Goal: Task Accomplishment & Management: Use online tool/utility

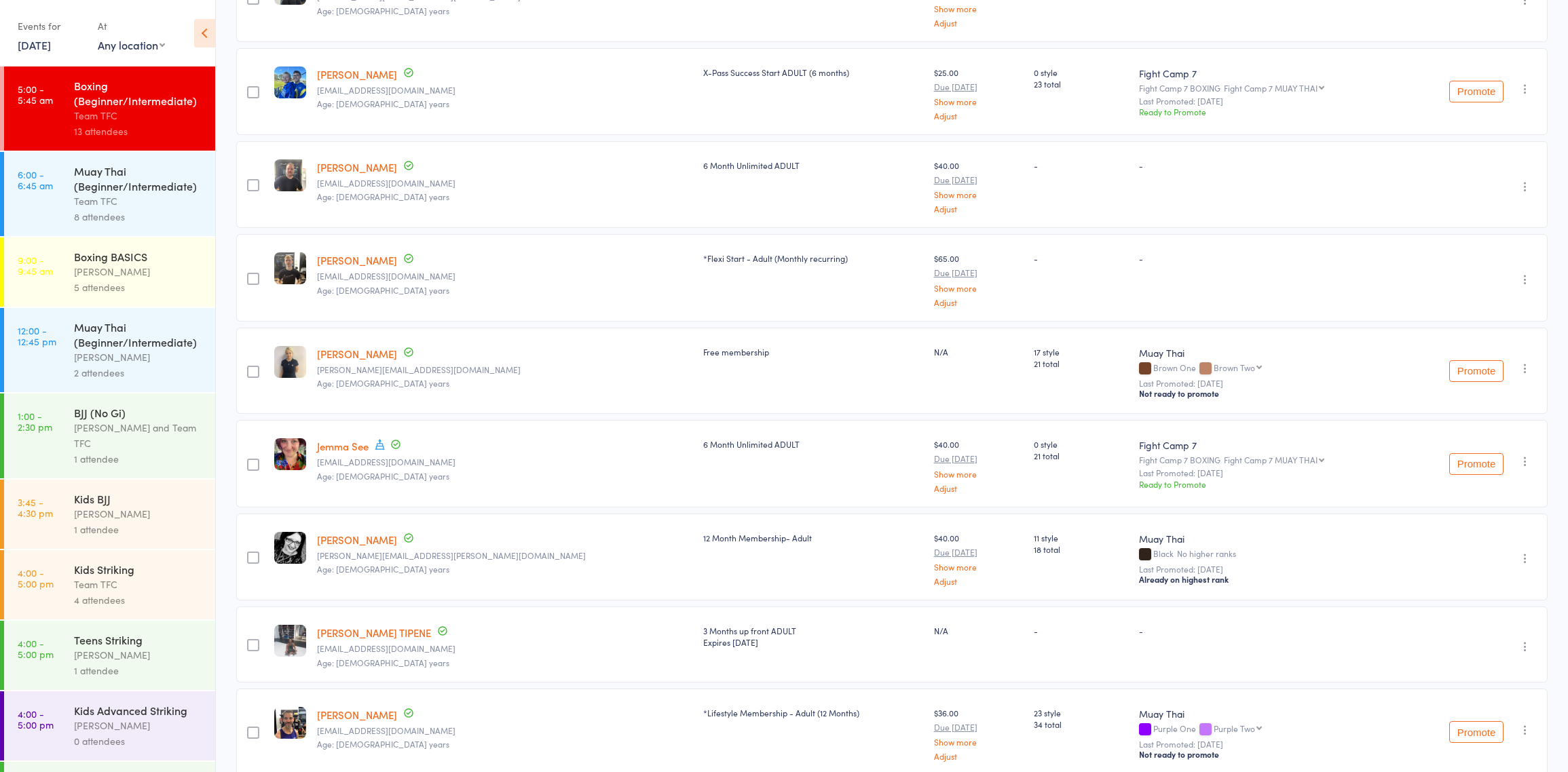
click at [76, 183] on div "Muay Thai (Beginner/Intermediate)" at bounding box center [138, 178] width 130 height 30
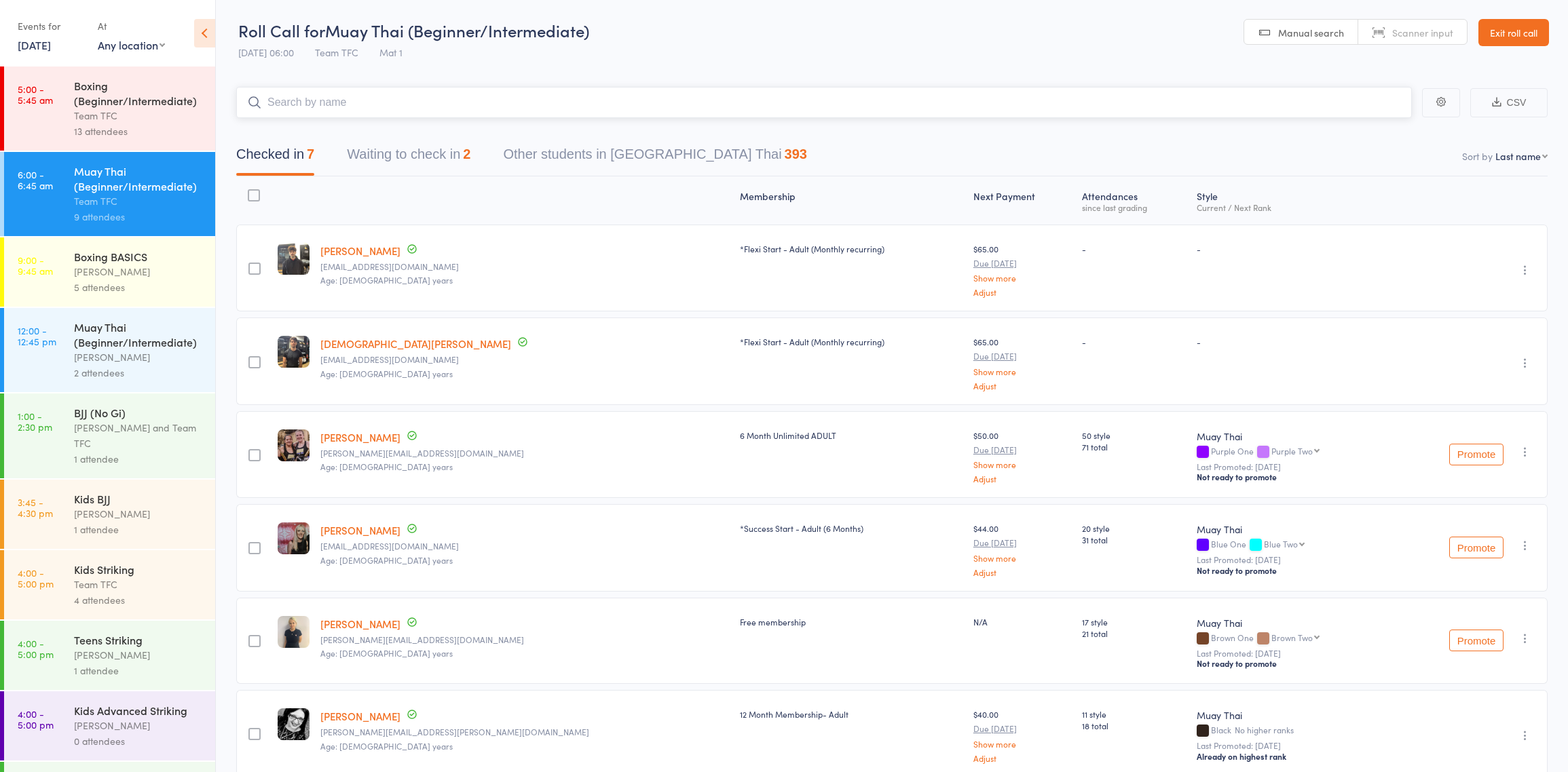
click at [424, 163] on button "Waiting to check in 2" at bounding box center [408, 158] width 123 height 36
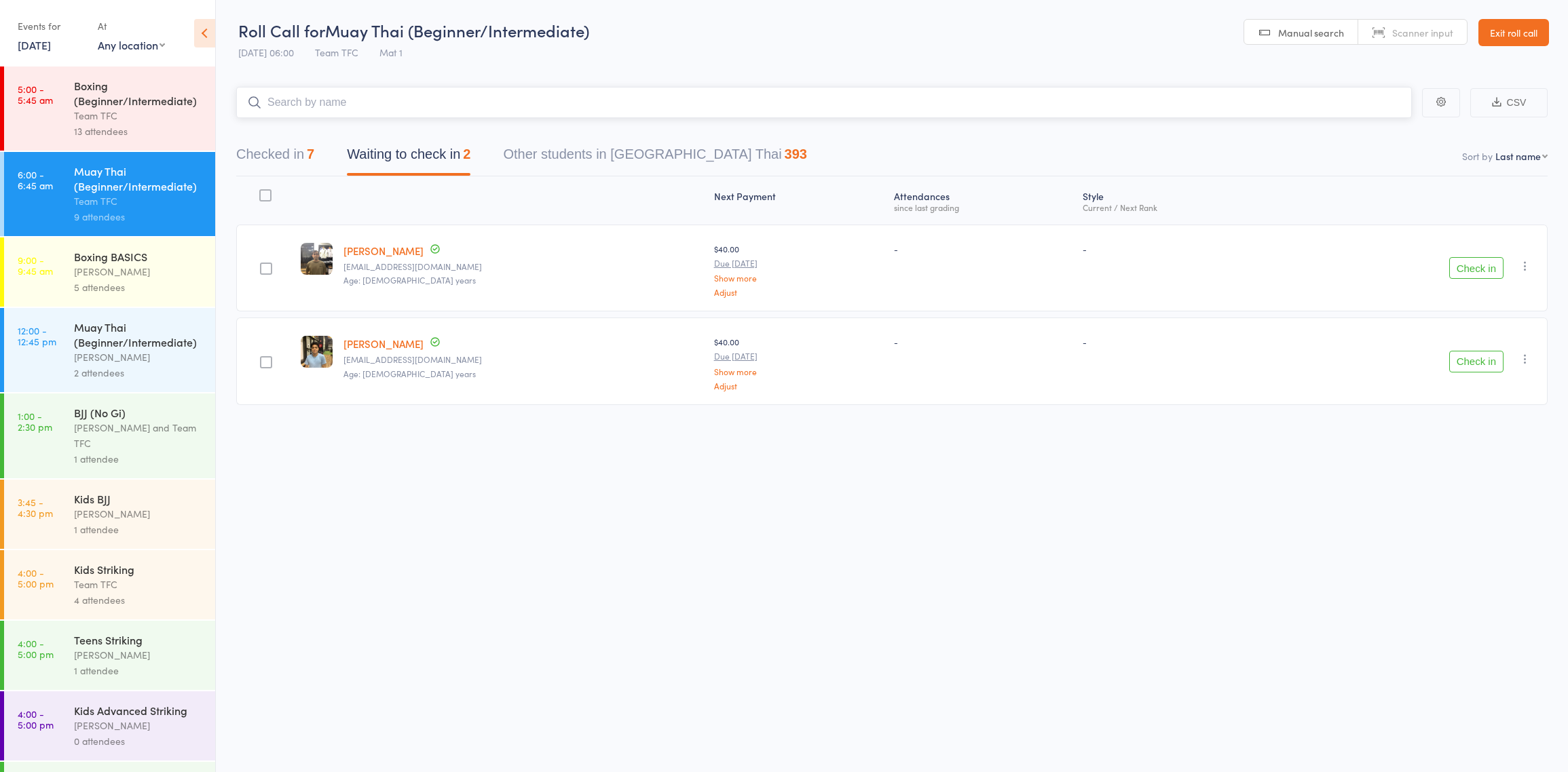
click at [302, 150] on button "Checked in 7" at bounding box center [275, 158] width 78 height 36
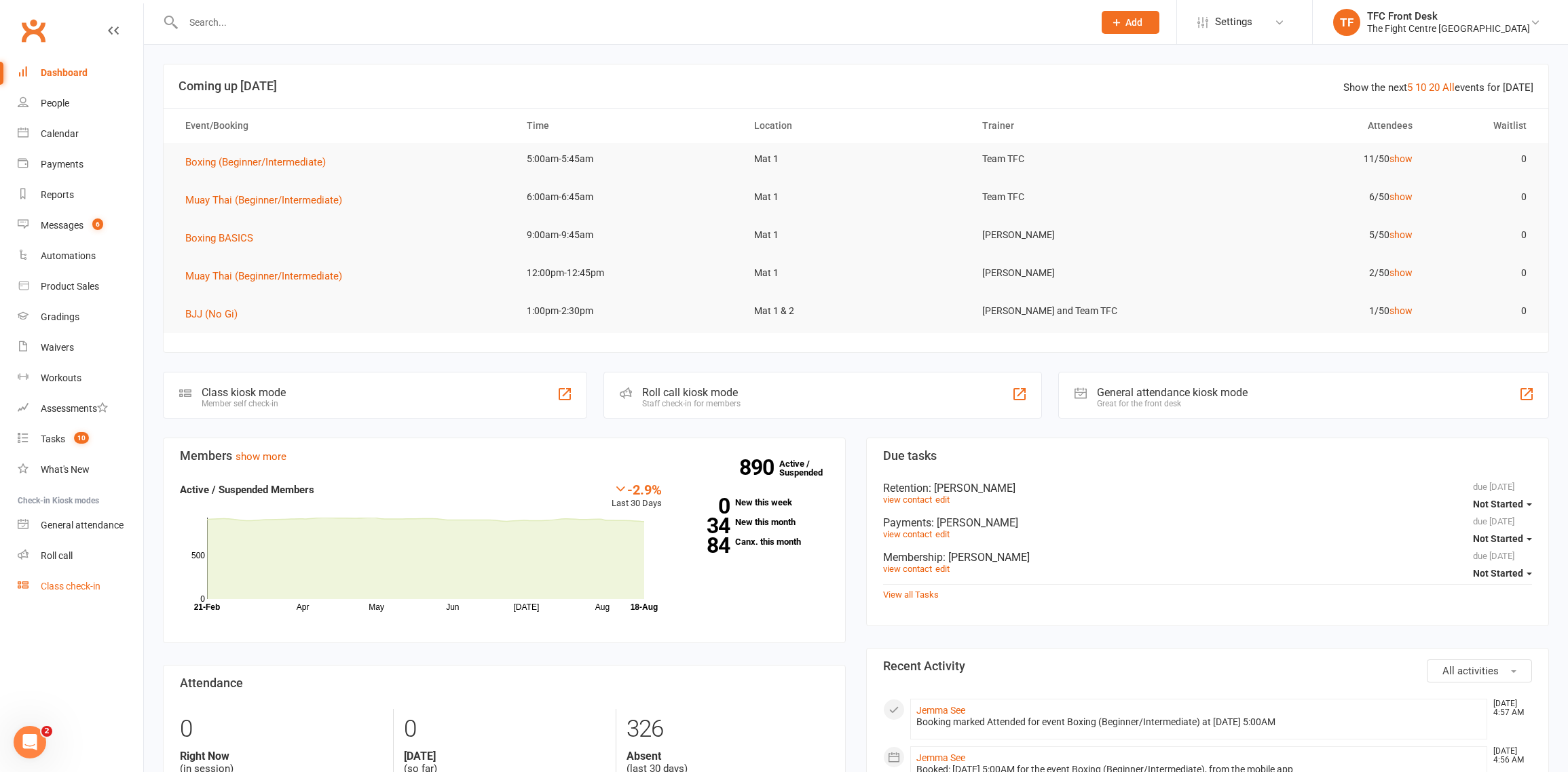
click at [48, 591] on div "Class check-in" at bounding box center [70, 587] width 60 height 11
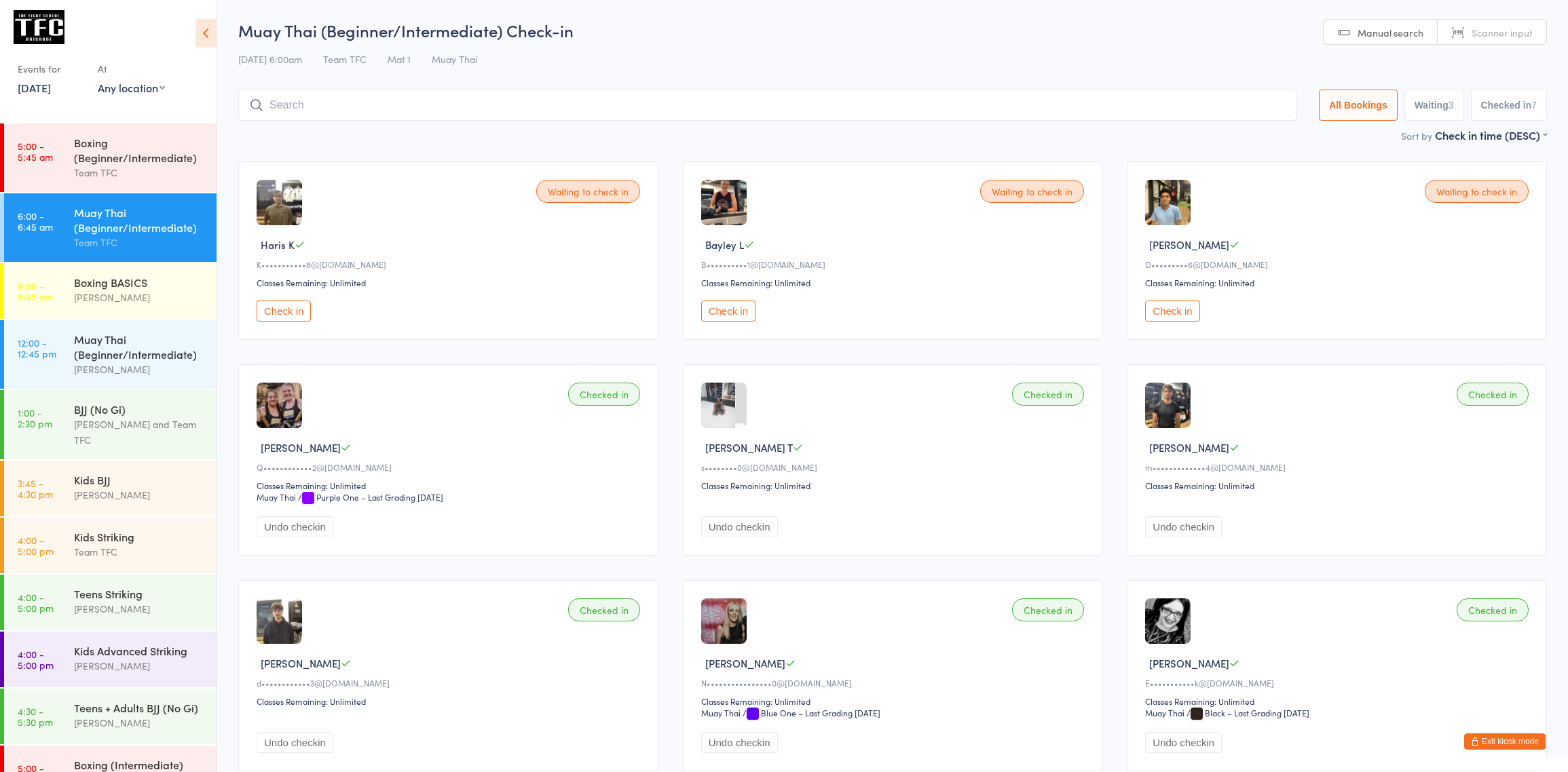
click at [49, 241] on link "6:00 - 6:45 am Muay Thai (Beginner/Intermediate) Team TFC" at bounding box center [110, 228] width 213 height 68
click at [172, 240] on div "Team TFC" at bounding box center [139, 243] width 131 height 16
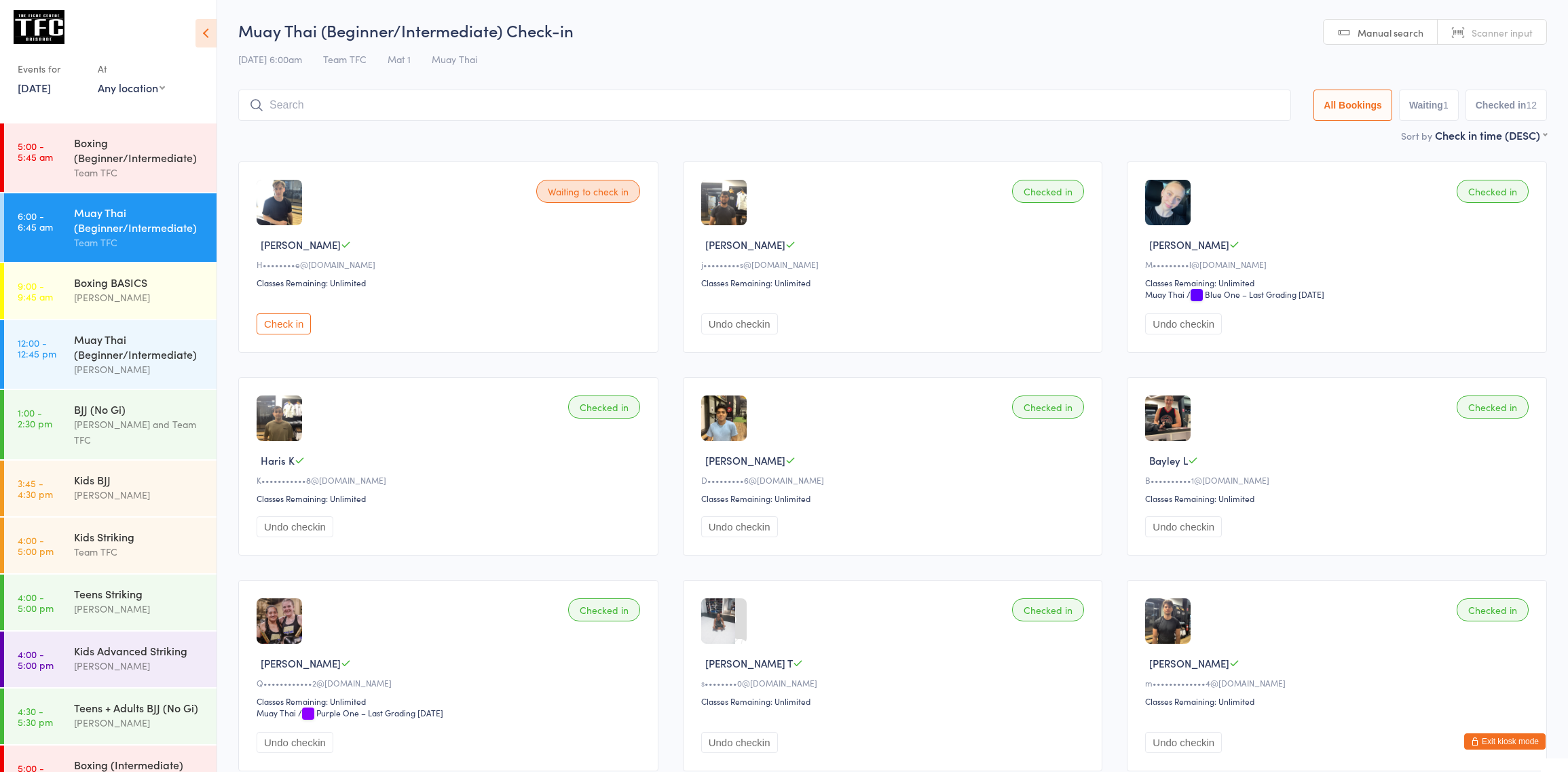
click at [132, 229] on div "Muay Thai (Beginner/Intermediate)" at bounding box center [139, 220] width 131 height 30
click at [128, 138] on div "Boxing (Beginner/Intermediate)" at bounding box center [139, 150] width 131 height 30
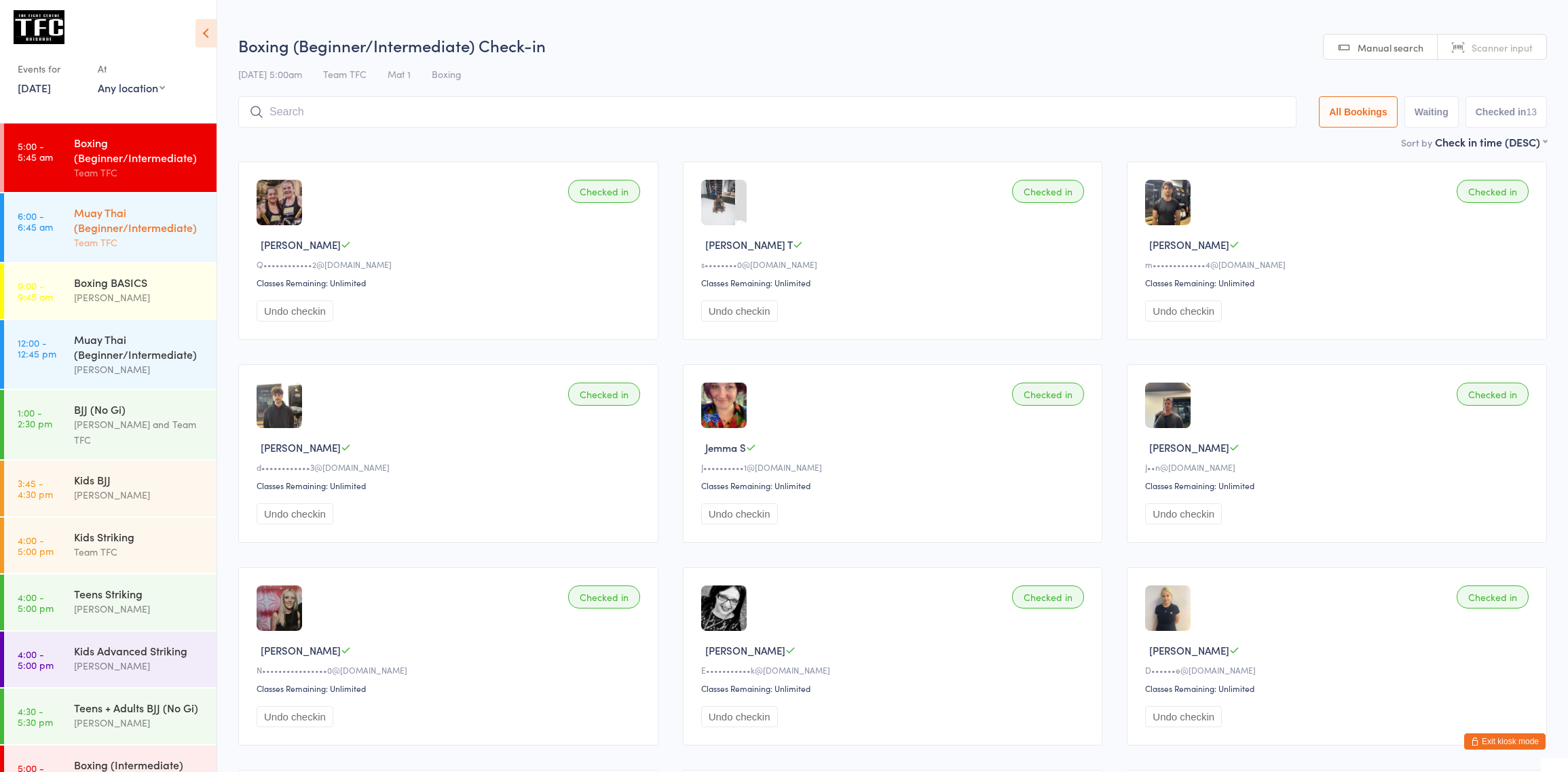
click at [134, 242] on div "Team TFC" at bounding box center [139, 243] width 131 height 16
